Goal: Task Accomplishment & Management: Manage account settings

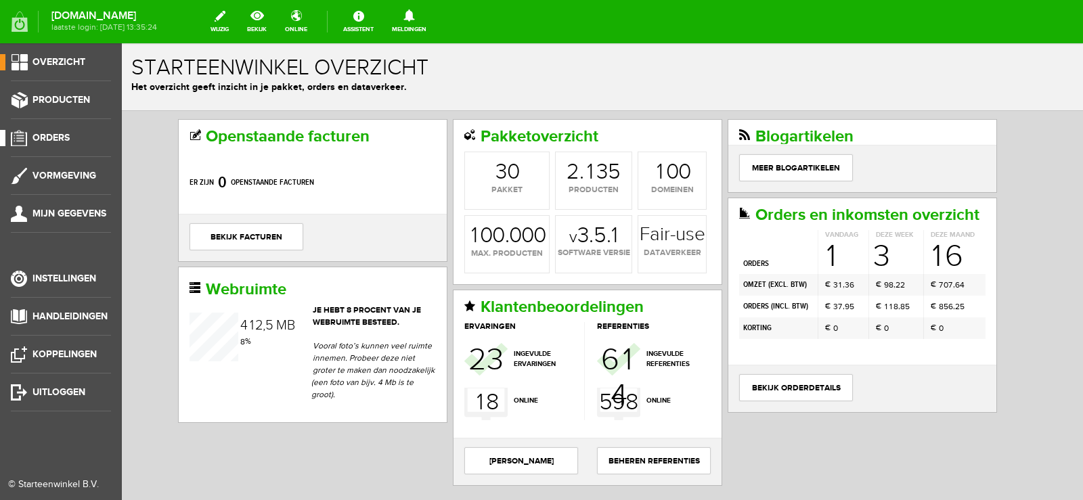
click at [53, 135] on span "Orders" at bounding box center [51, 138] width 37 height 12
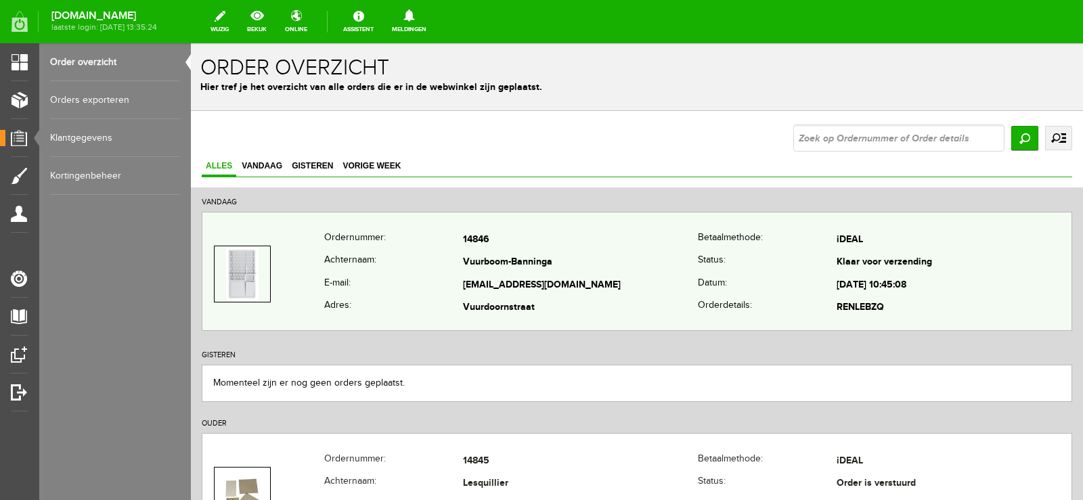
click at [619, 268] on td "Vuurboom-Banninga" at bounding box center [580, 263] width 235 height 23
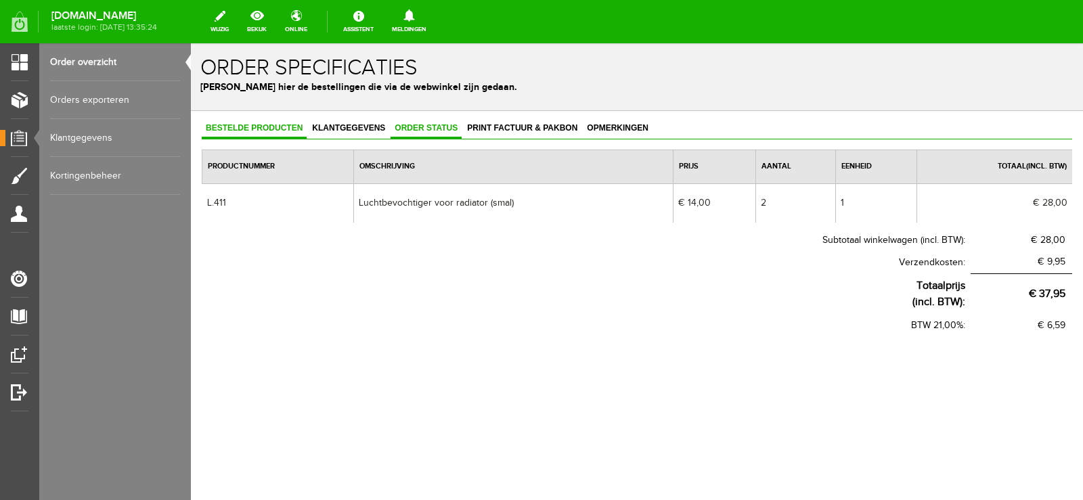
click at [437, 125] on span "Order status" at bounding box center [426, 127] width 71 height 9
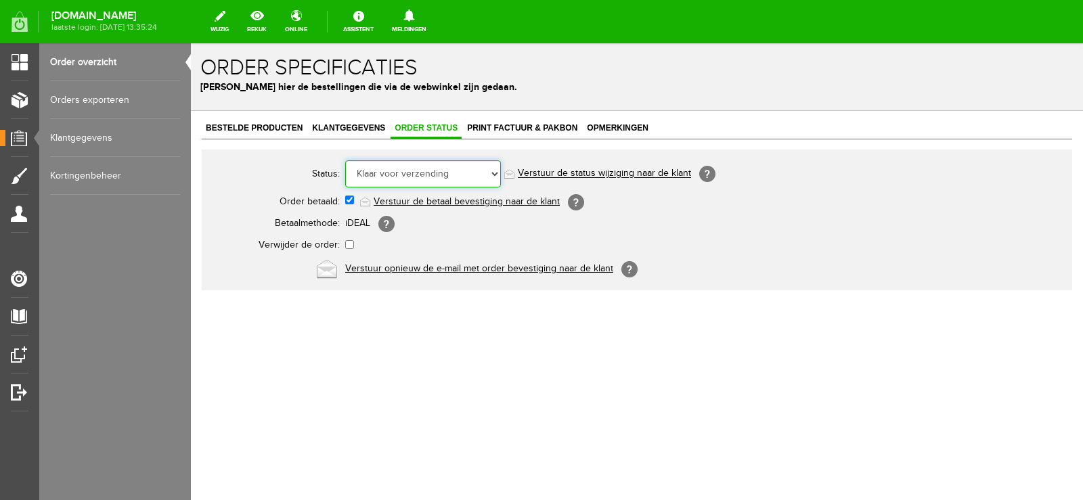
click at [496, 171] on select "Order niet afgerond Nieuw Order in behandeling Wacht op leverancier Wacht op be…" at bounding box center [423, 173] width 156 height 27
select select "5"
click at [345, 160] on select "Order niet afgerond Nieuw Order in behandeling Wacht op leverancier Wacht op be…" at bounding box center [423, 173] width 156 height 27
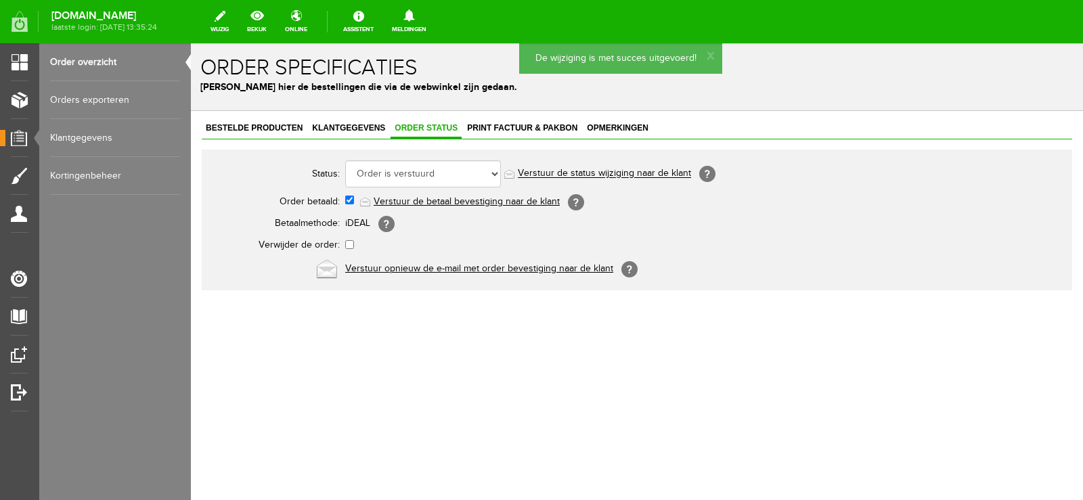
click at [613, 173] on link "Verstuur de status wijziging naar de klant" at bounding box center [604, 174] width 173 height 11
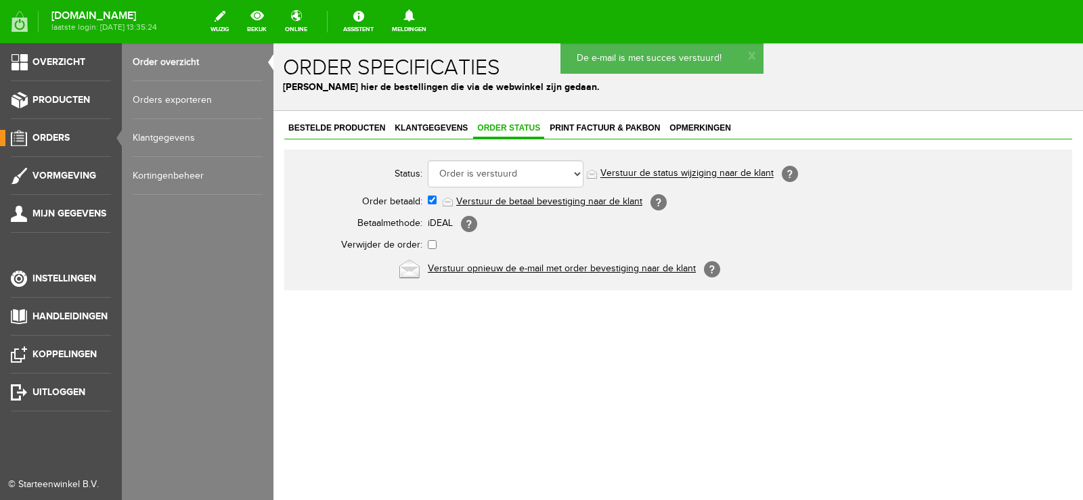
click at [58, 136] on span "Orders" at bounding box center [51, 138] width 37 height 12
